Goal: Task Accomplishment & Management: Manage account settings

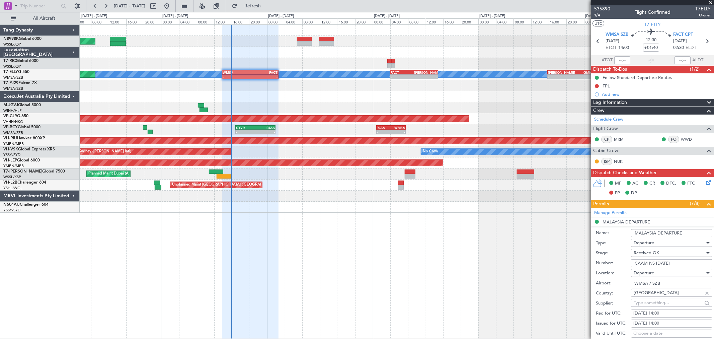
scroll to position [74, 0]
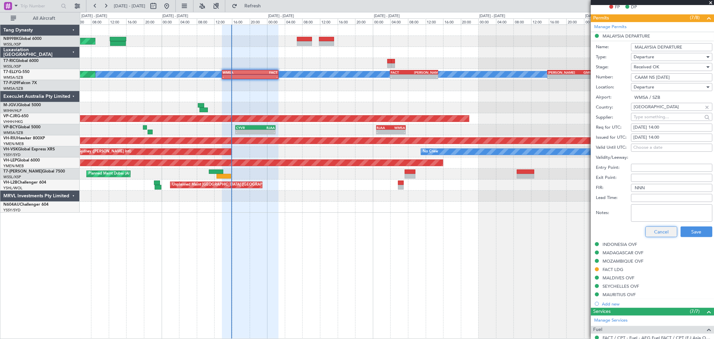
click at [663, 232] on button "Cancel" at bounding box center [662, 231] width 32 height 11
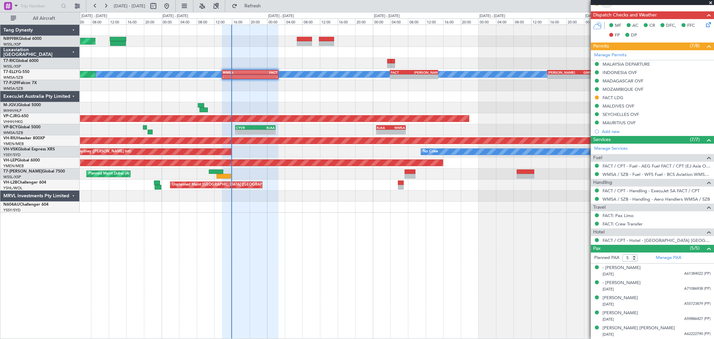
click at [535, 133] on div "Planned Maint [GEOGRAPHIC_DATA] (Seletar) [PERSON_NAME] Planned Maint [GEOGRAPH…" at bounding box center [397, 119] width 634 height 188
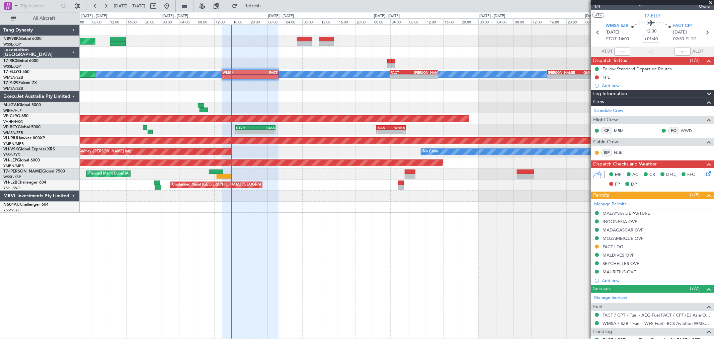
scroll to position [0, 0]
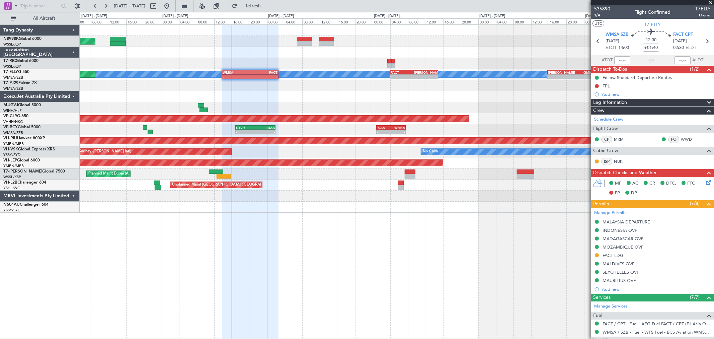
type input "[PERSON_NAME] (BTA)"
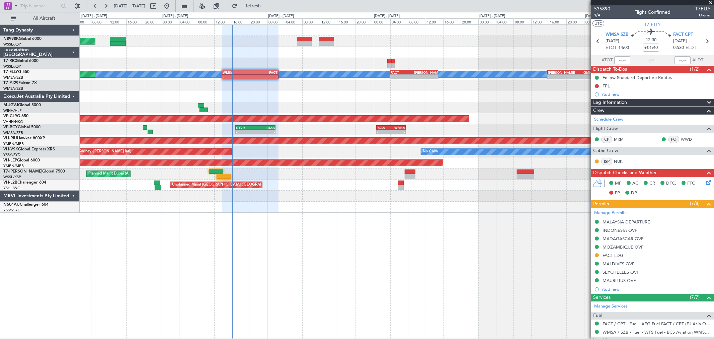
type input "[PERSON_NAME] (BTA)"
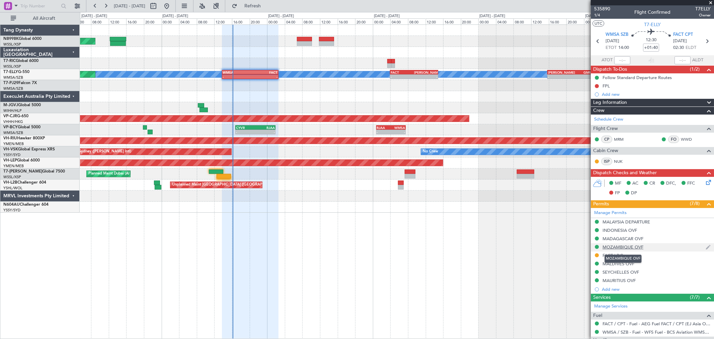
click at [617, 248] on div "MOZAMBIQUE OVF" at bounding box center [623, 247] width 41 height 6
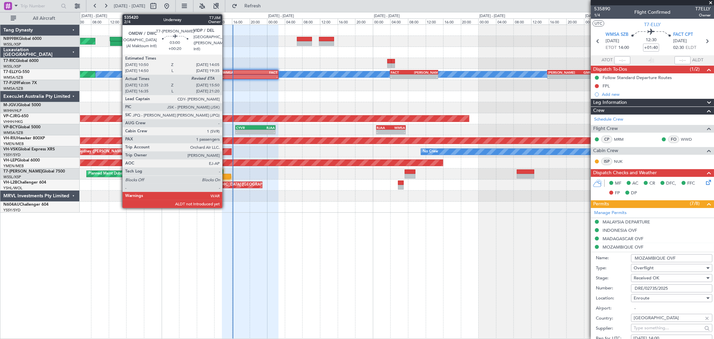
click at [226, 177] on div at bounding box center [224, 176] width 14 height 5
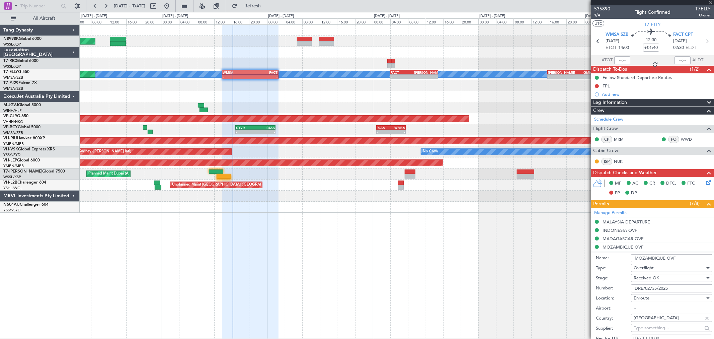
type input "+00:20"
type input "12:45"
type input "1"
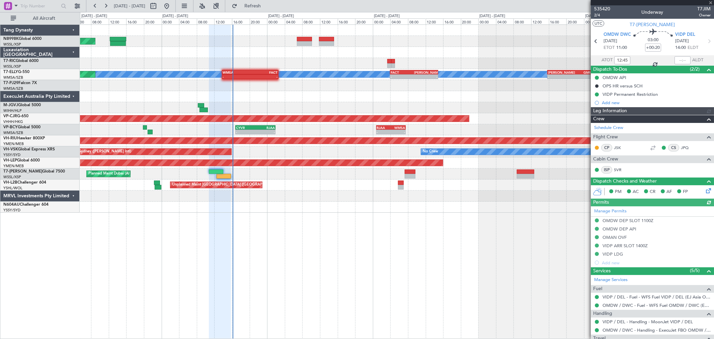
type input "[PERSON_NAME] (BTA)"
click at [678, 60] on div at bounding box center [683, 60] width 16 height 8
click at [678, 61] on div at bounding box center [683, 60] width 16 height 8
click at [682, 60] on div at bounding box center [683, 60] width 16 height 8
click at [683, 63] on div at bounding box center [683, 60] width 16 height 8
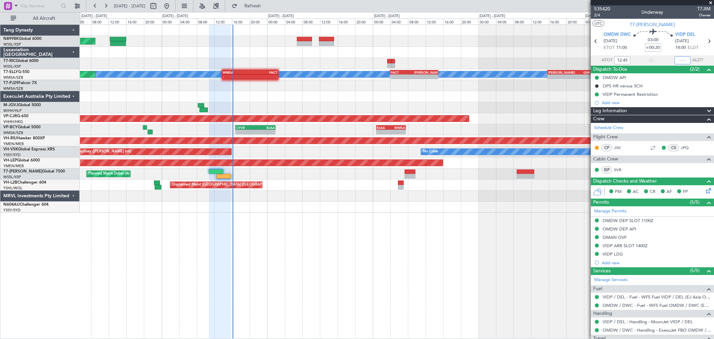
click at [681, 61] on input "text" at bounding box center [683, 60] width 16 height 8
type input "16:02"
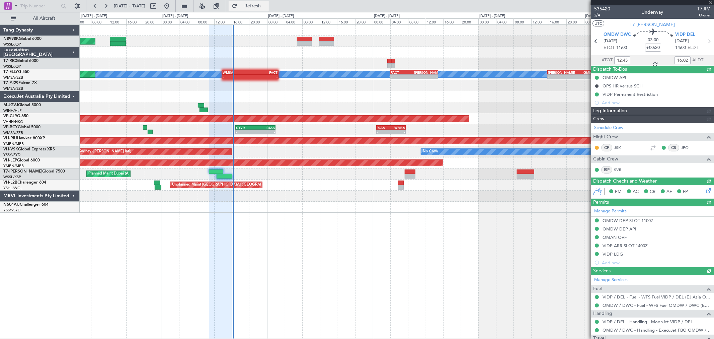
type input "[PERSON_NAME] (BTA)"
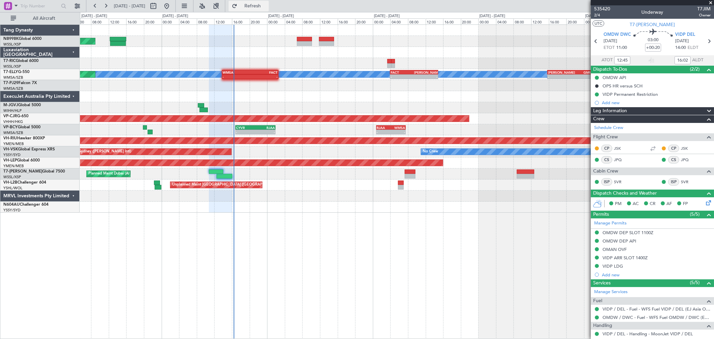
type input "[PERSON_NAME] (BTA)"
